Goal: Task Accomplishment & Management: Manage account settings

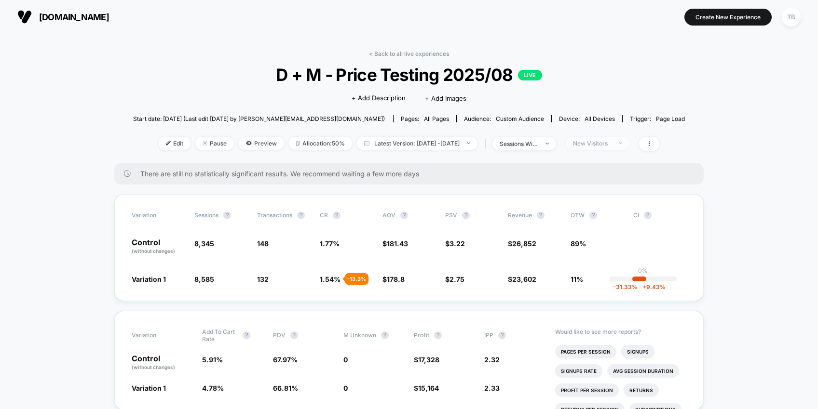
click at [629, 140] on span "New Visitors" at bounding box center [598, 143] width 64 height 13
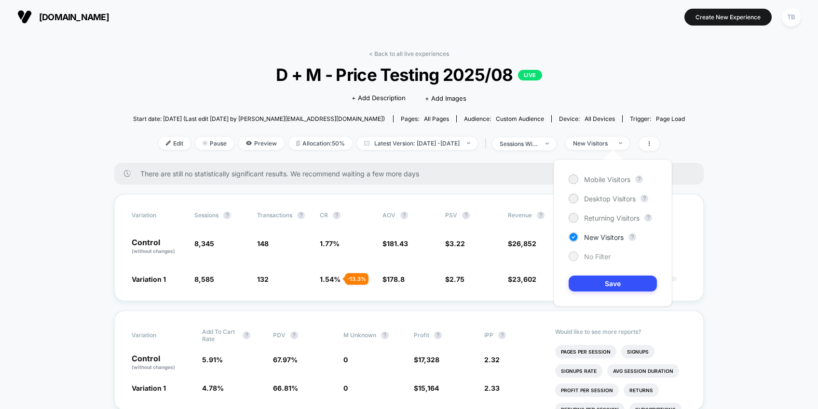
click at [595, 257] on span "No Filter" at bounding box center [597, 257] width 27 height 8
click at [618, 279] on button "Save" at bounding box center [613, 284] width 88 height 16
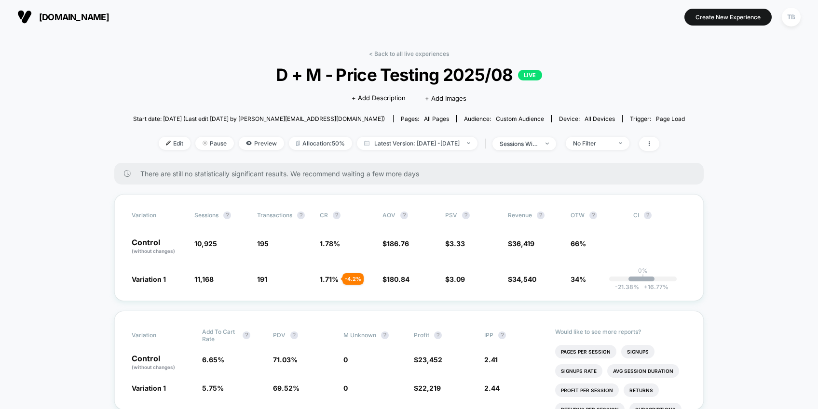
click at [50, 15] on span "[DOMAIN_NAME]" at bounding box center [74, 17] width 70 height 10
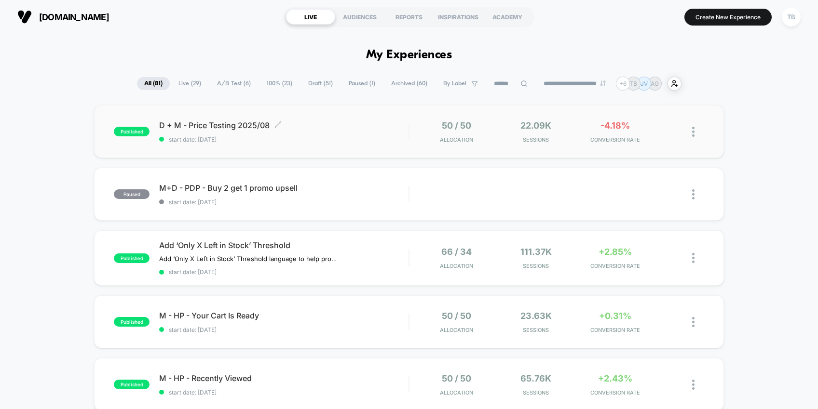
click at [242, 126] on span "D + M - Price Testing 2025/08 Click to edit experience details" at bounding box center [283, 126] width 249 height 10
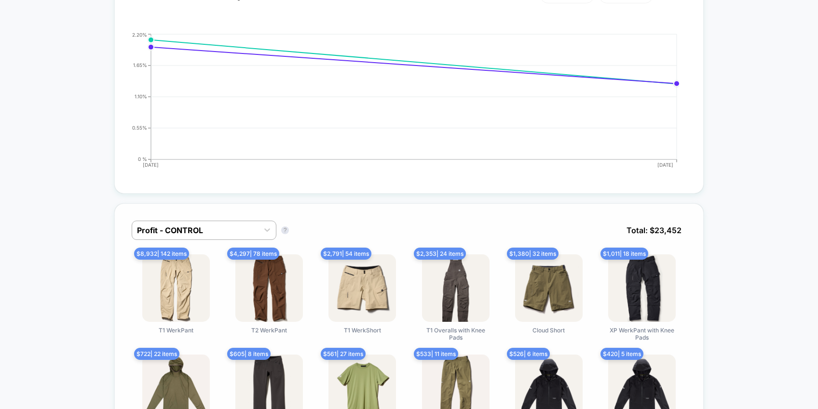
scroll to position [443, 0]
